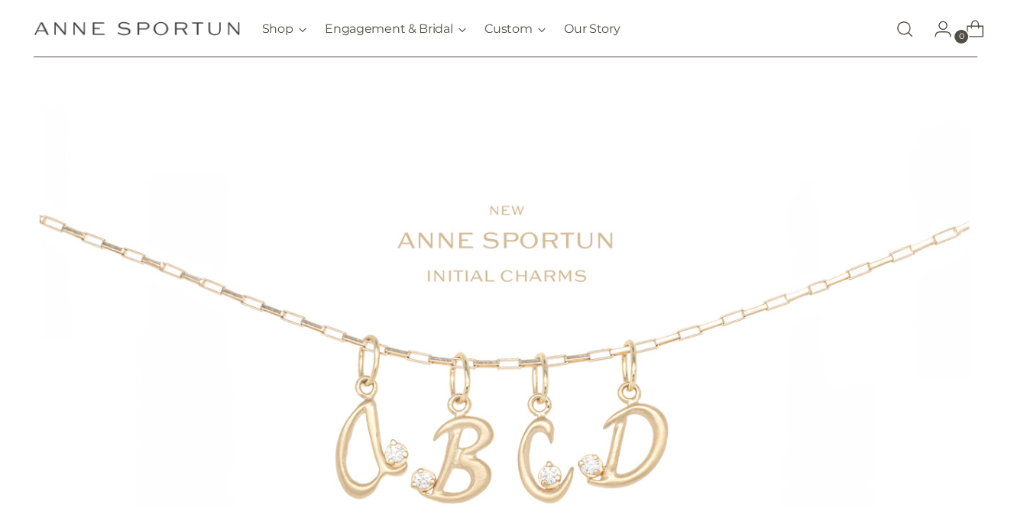
scroll to position [30, 0]
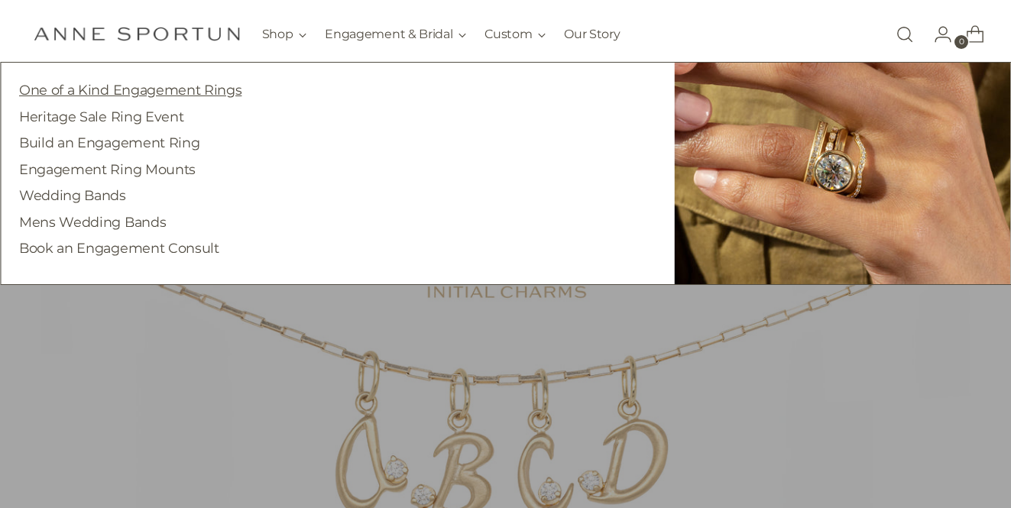
click at [184, 94] on link "One of a Kind Engagement Rings" at bounding box center [130, 90] width 222 height 16
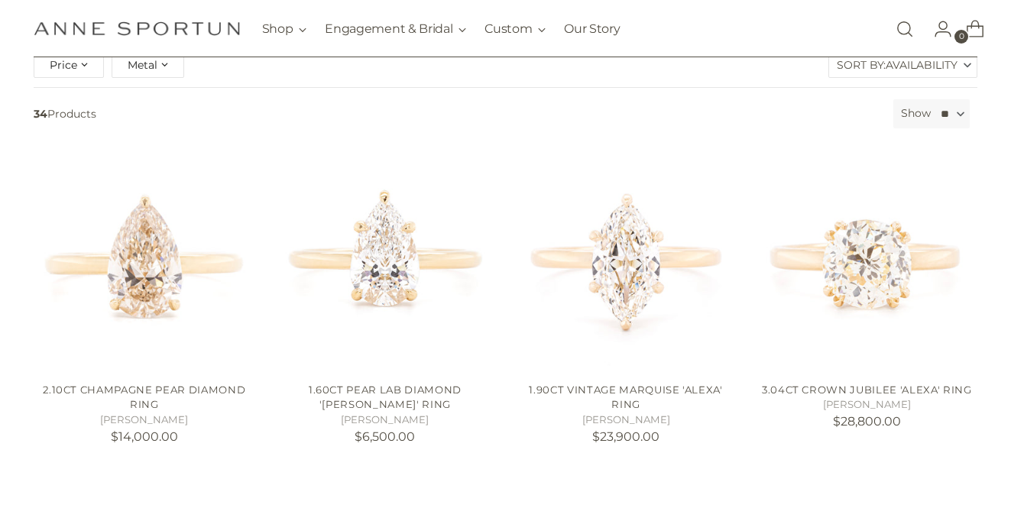
scroll to position [259, 0]
click at [144, 70] on span "Metal" at bounding box center [143, 63] width 30 height 17
click at [132, 102] on span "button" at bounding box center [130, 103] width 12 height 12
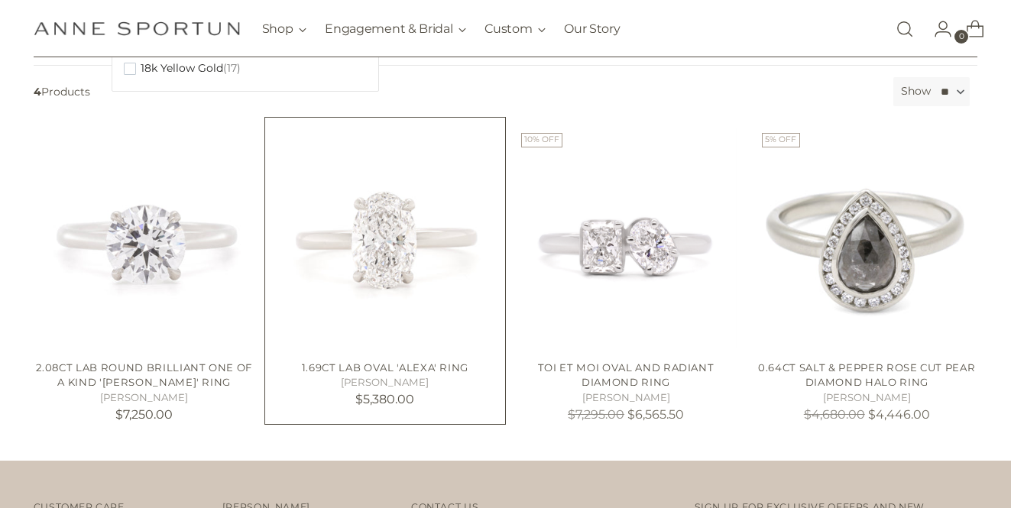
scroll to position [222, 0]
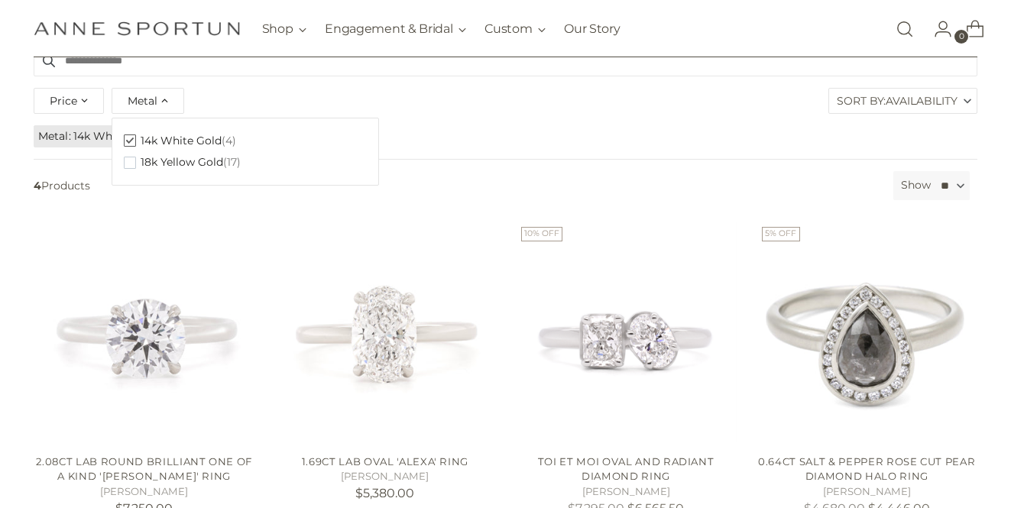
click at [135, 145] on button "14k White Gold (4)" at bounding box center [180, 141] width 112 height 22
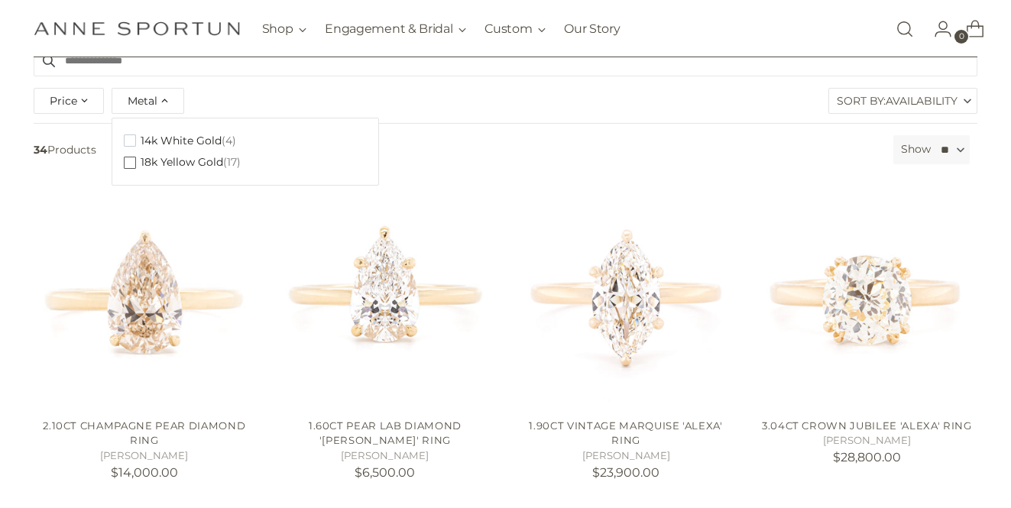
click at [129, 159] on span "button" at bounding box center [130, 163] width 12 height 12
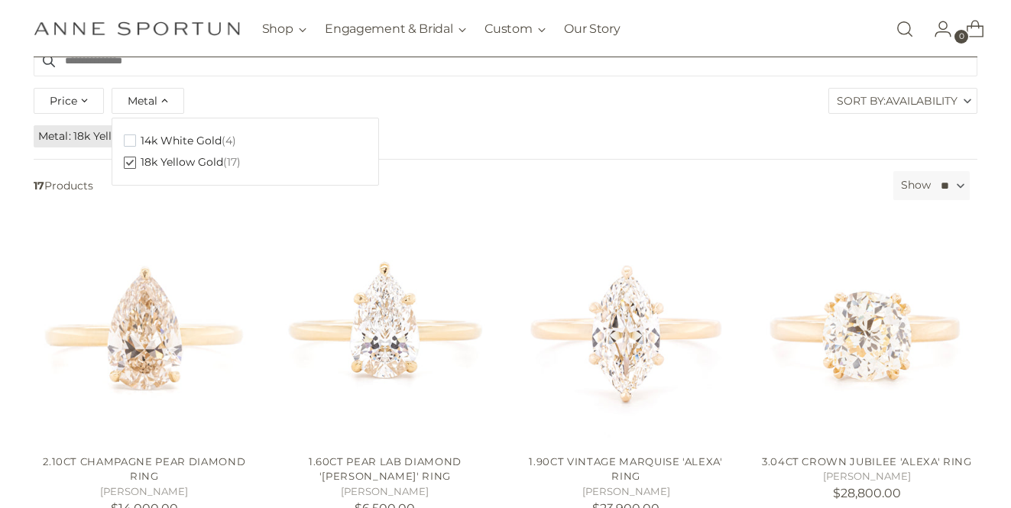
click at [482, 109] on div "Price **** - ***** Metal Clear 14k White Gold (4) 18k Yellow Gold (17) Sort By:…" at bounding box center [506, 103] width 952 height 39
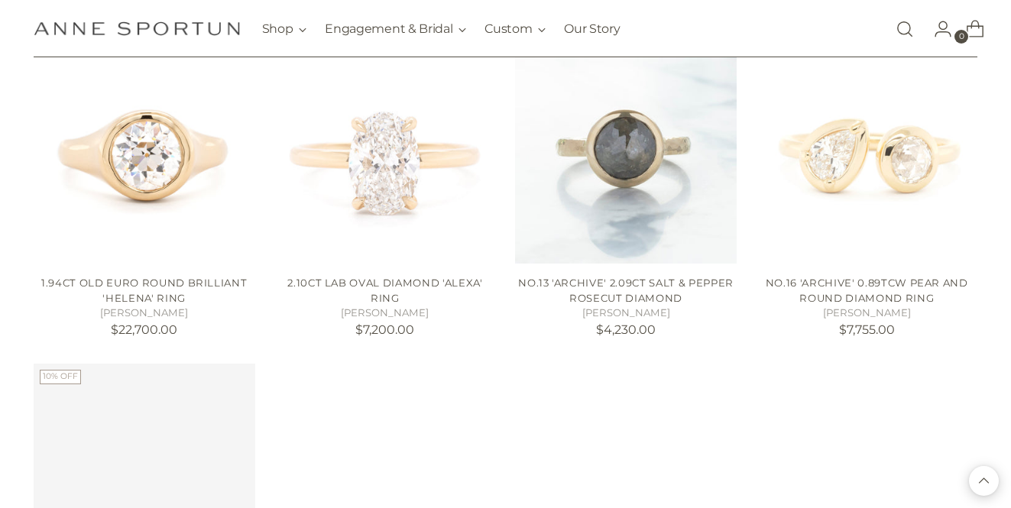
scroll to position [1370, 0]
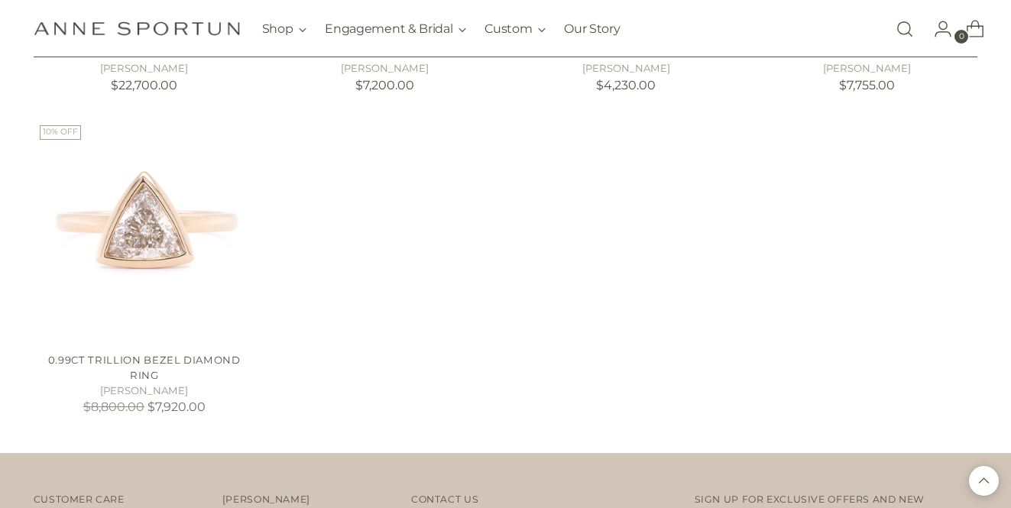
scroll to position [1615, 0]
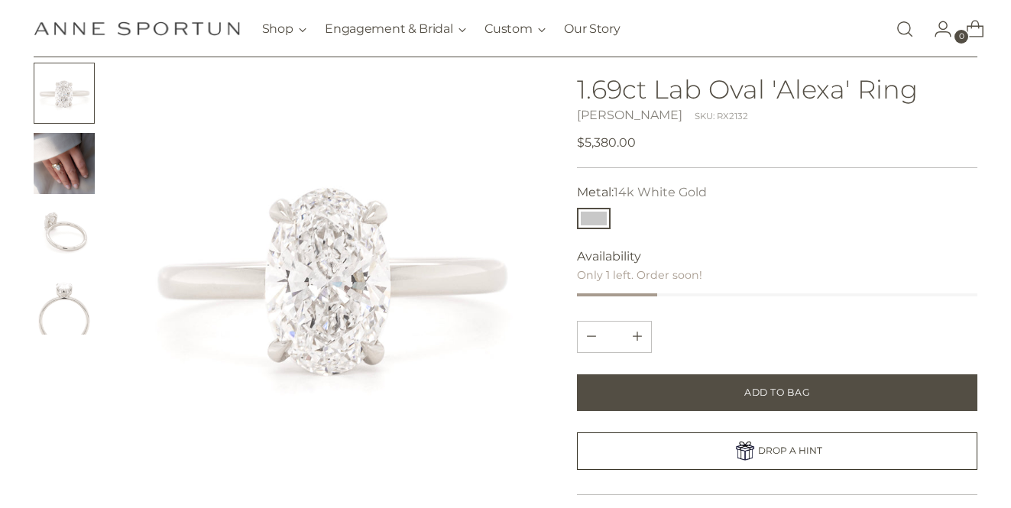
scroll to position [87, 0]
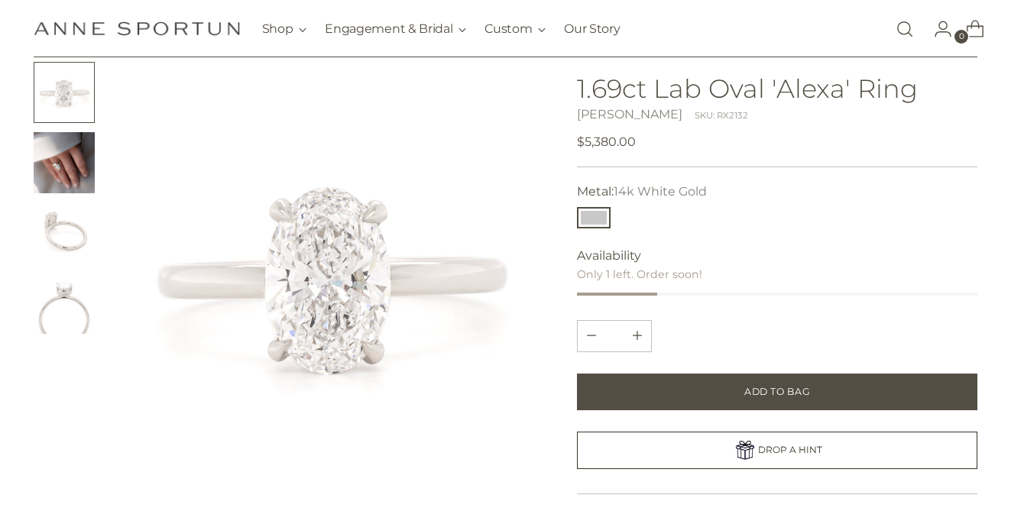
drag, startPoint x: 672, startPoint y: 295, endPoint x: 742, endPoint y: 300, distance: 69.7
click at [742, 300] on div "**********" at bounding box center [777, 391] width 401 height 659
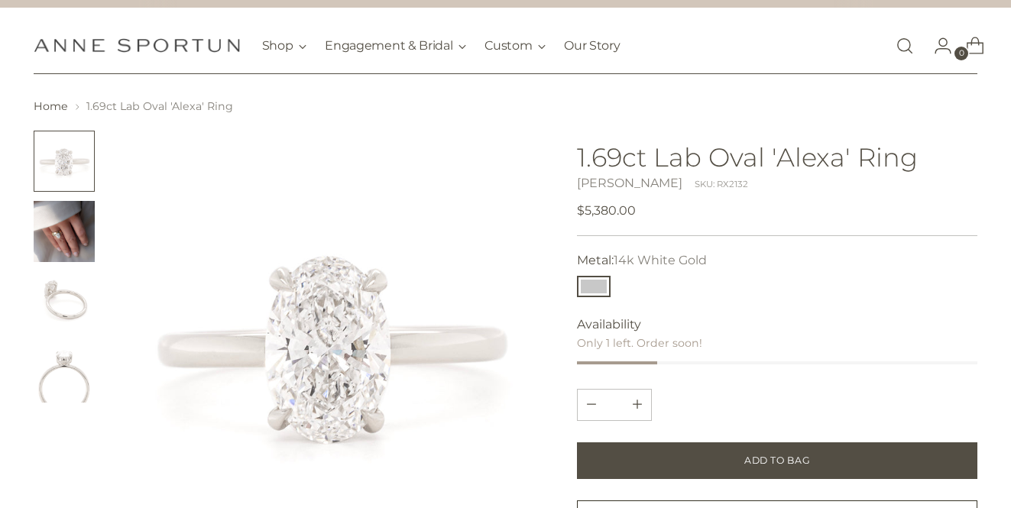
scroll to position [0, 0]
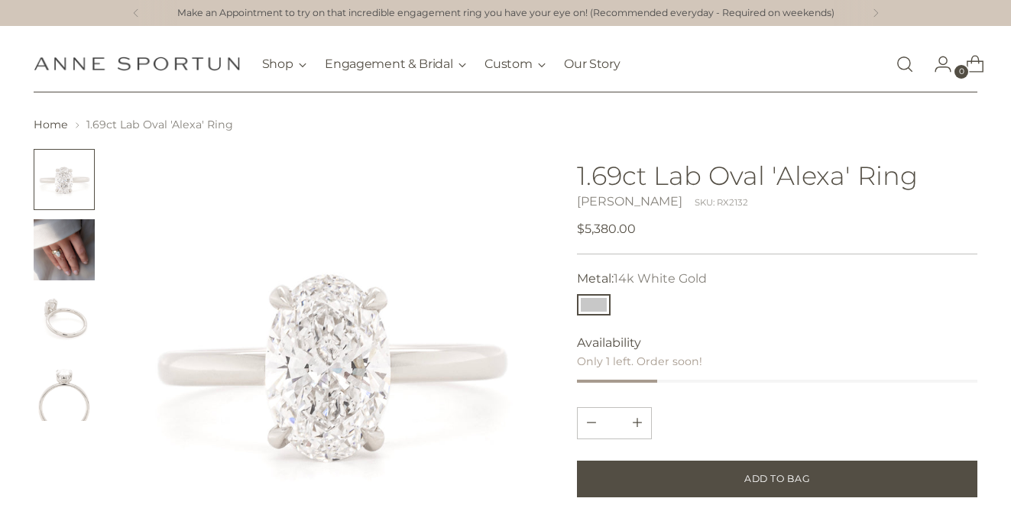
click at [73, 250] on img "Change image to image 2" at bounding box center [64, 249] width 61 height 61
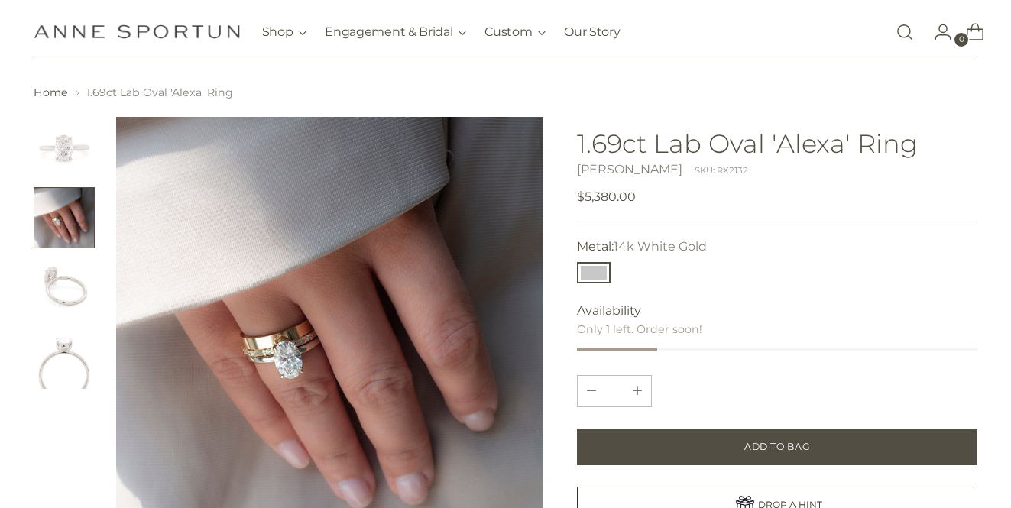
scroll to position [68, 0]
